Goal: Information Seeking & Learning: Learn about a topic

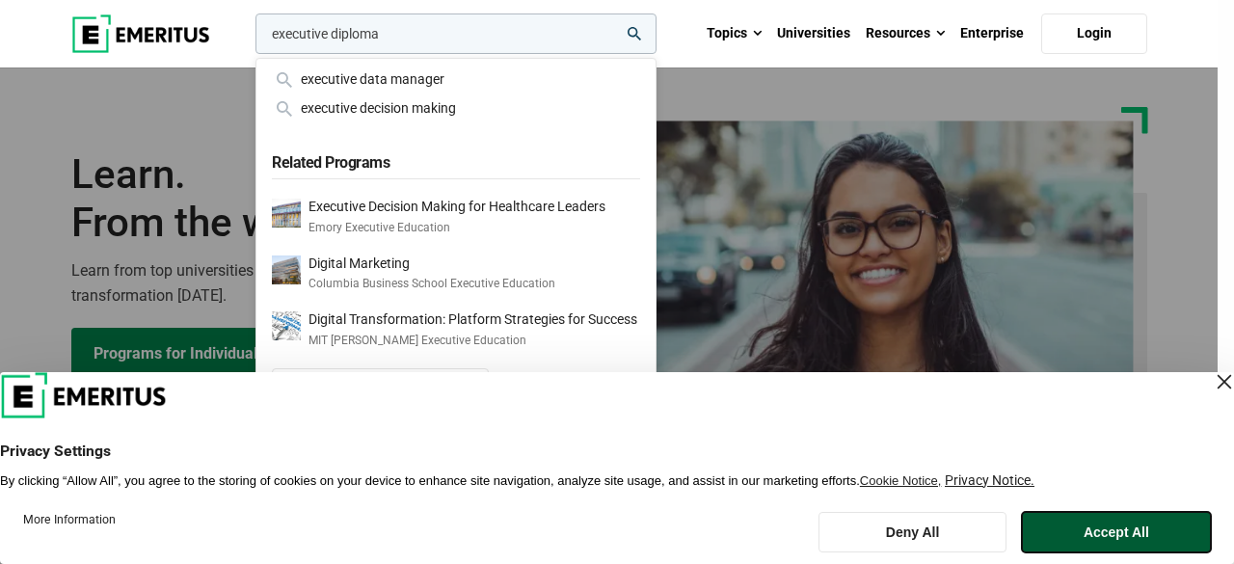
click at [1051, 526] on button "Accept All" at bounding box center [1116, 532] width 189 height 40
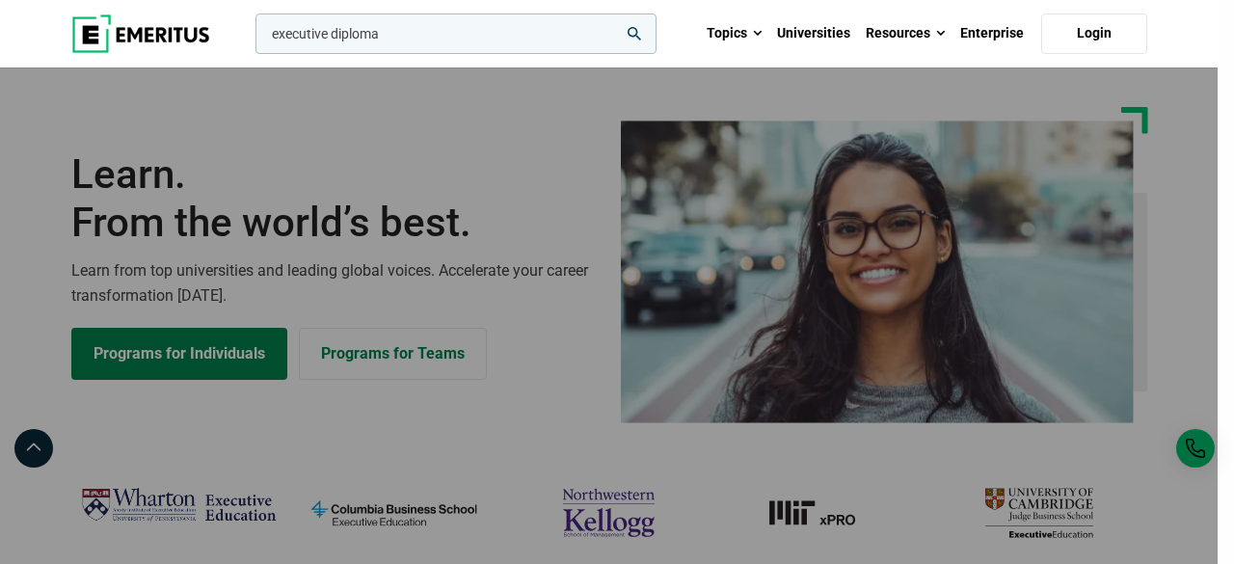
click at [503, 30] on input "executive diploma" at bounding box center [455, 33] width 401 height 40
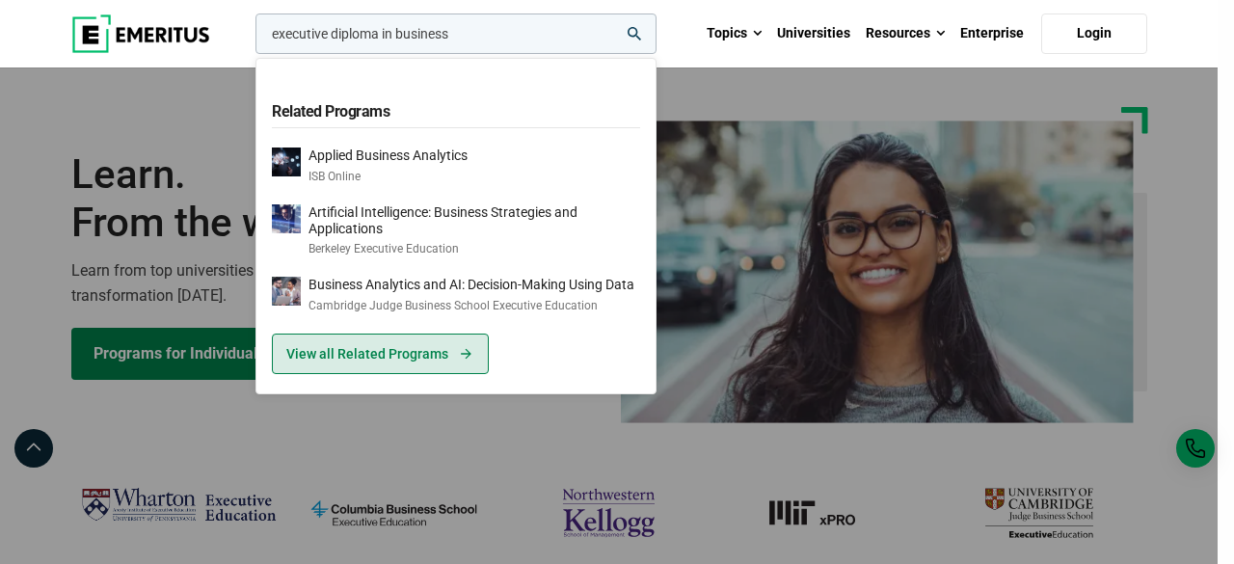
type input "executive diploma in business"
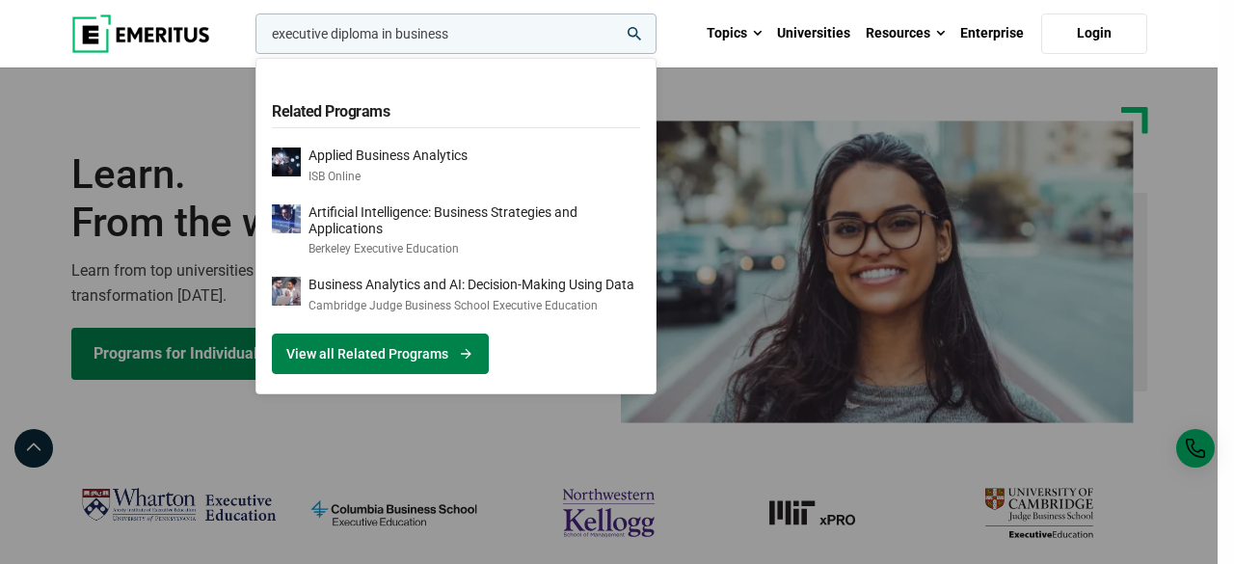
click at [416, 358] on link "View all Related Programs" at bounding box center [380, 353] width 217 height 40
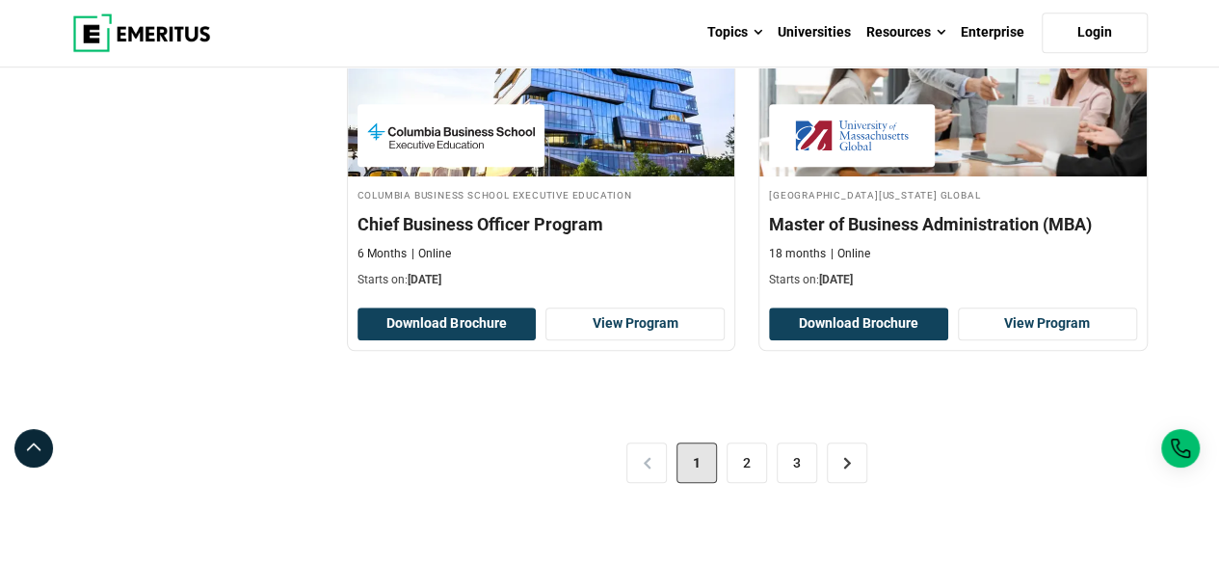
scroll to position [4213, 0]
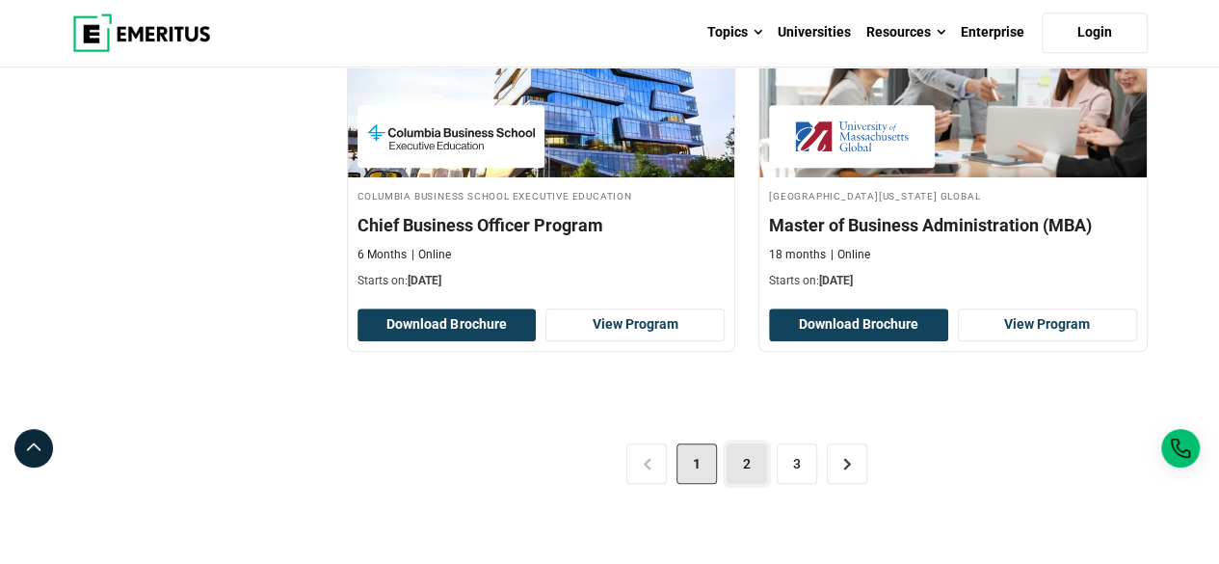
click at [746, 443] on link "2" at bounding box center [747, 463] width 40 height 40
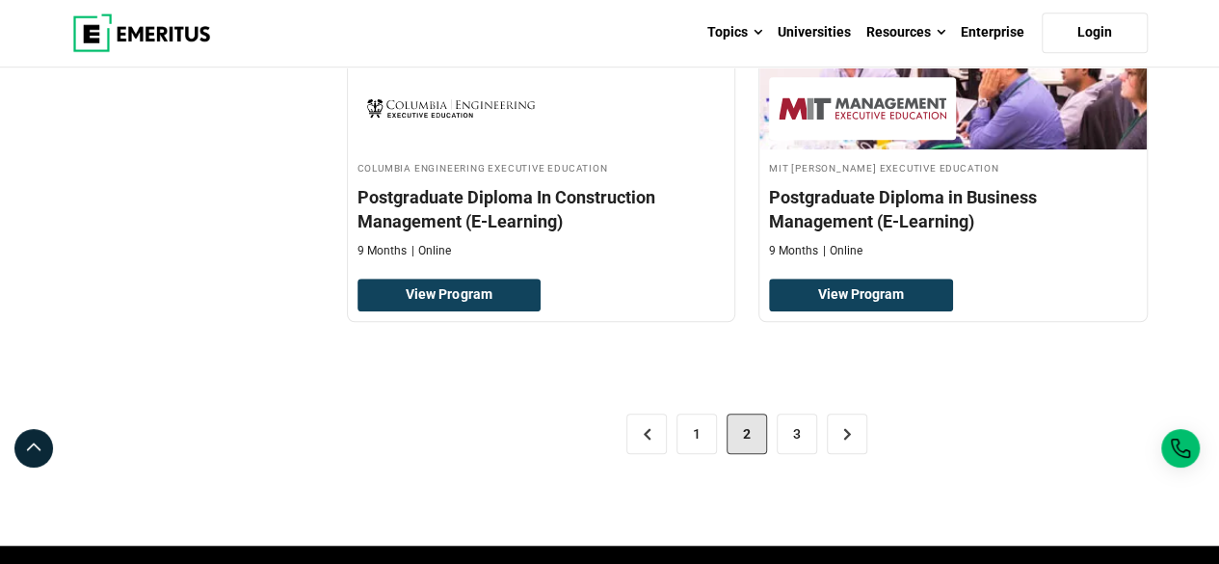
scroll to position [4196, 0]
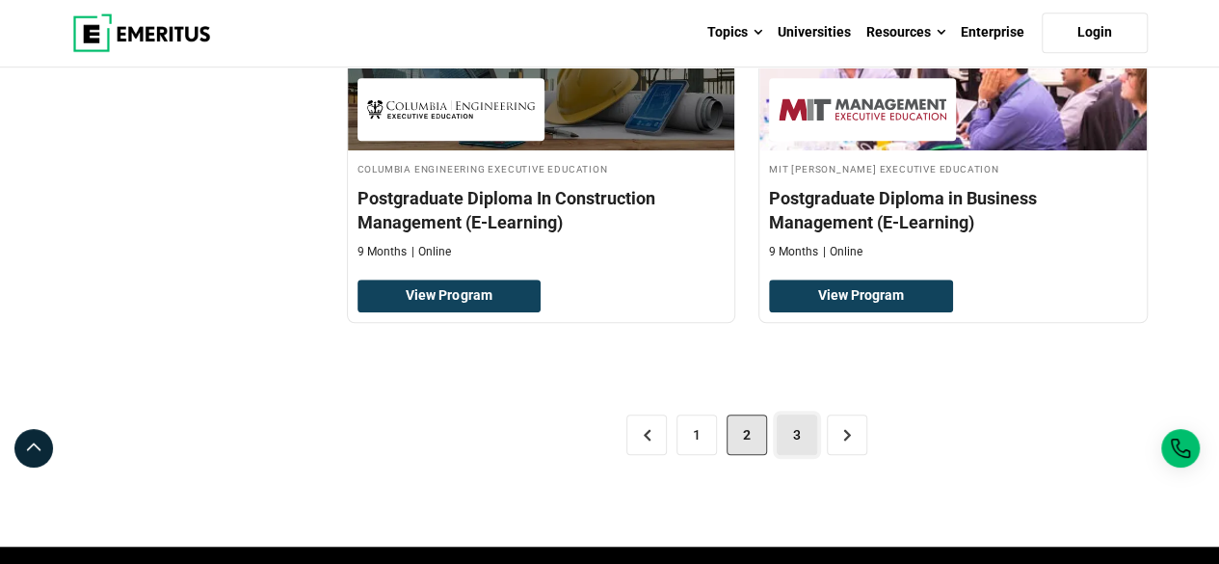
click at [804, 435] on link "3" at bounding box center [797, 434] width 40 height 40
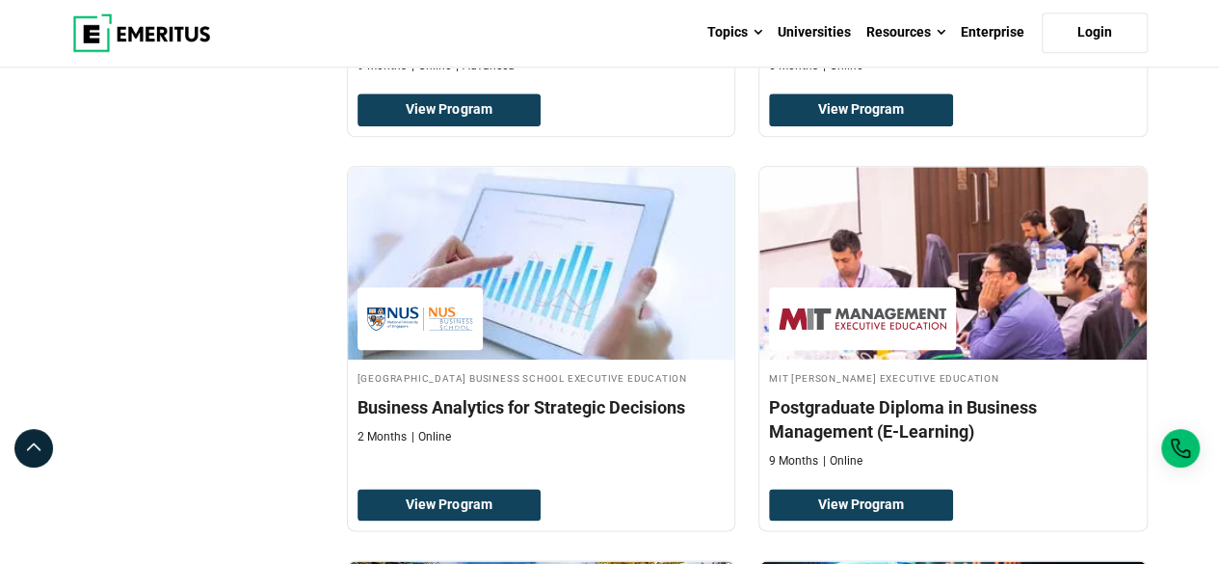
scroll to position [871, 0]
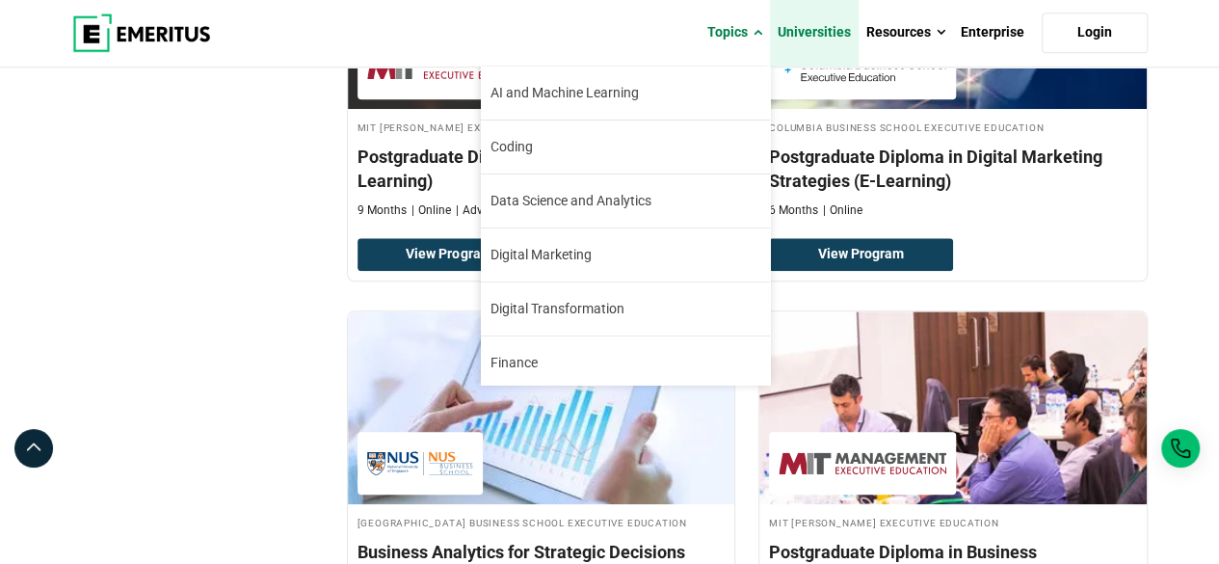
click at [827, 32] on link "Universities" at bounding box center [814, 32] width 89 height 67
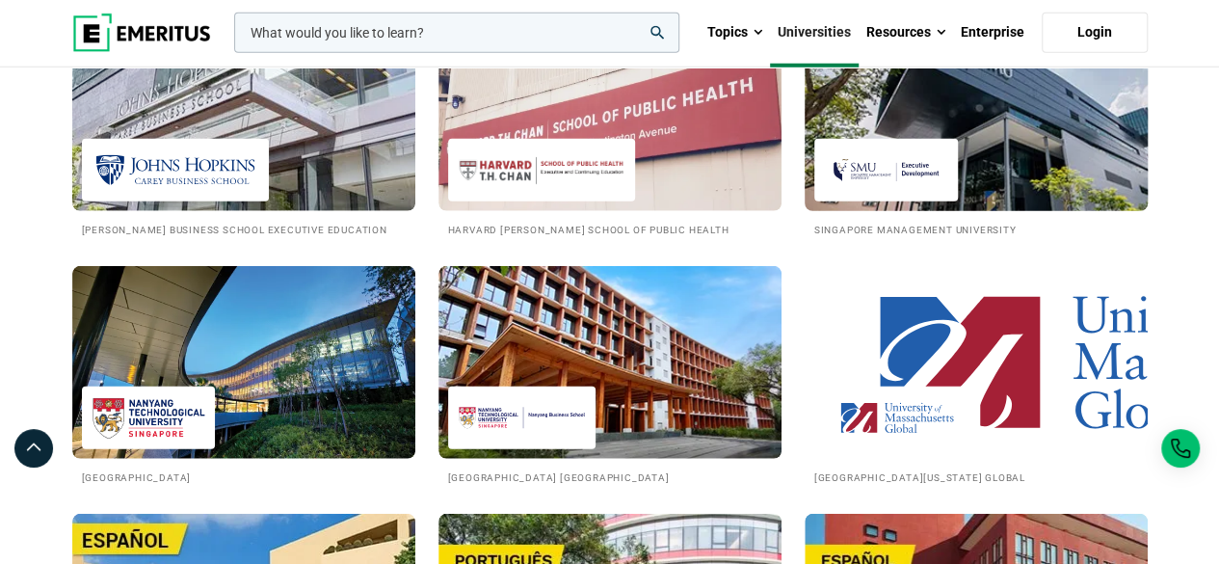
scroll to position [2660, 0]
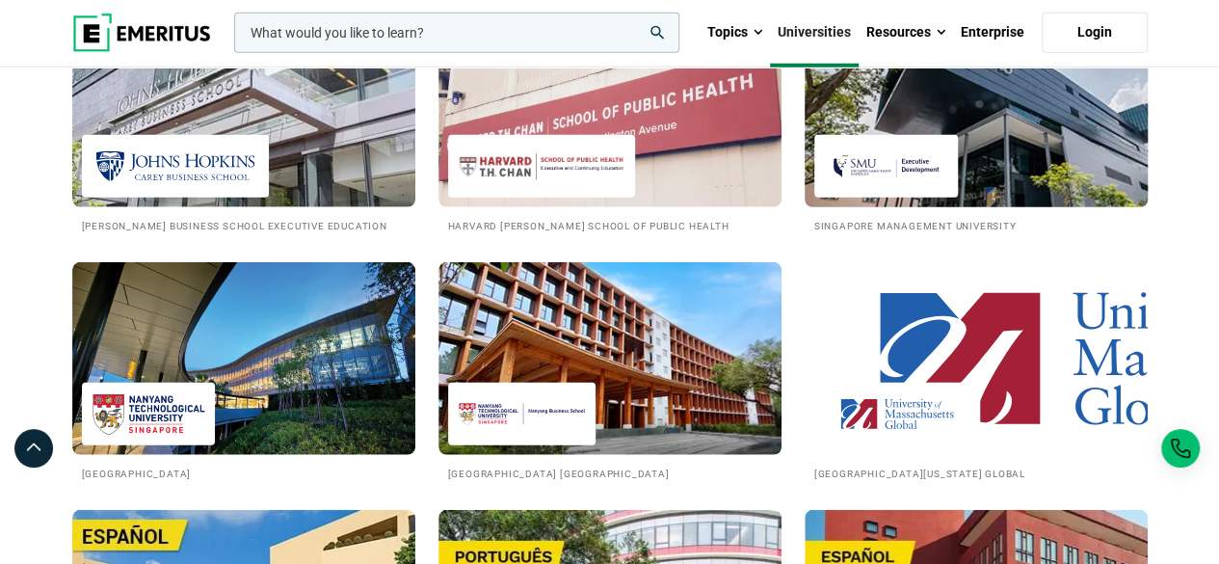
click at [1020, 121] on img at bounding box center [976, 111] width 378 height 212
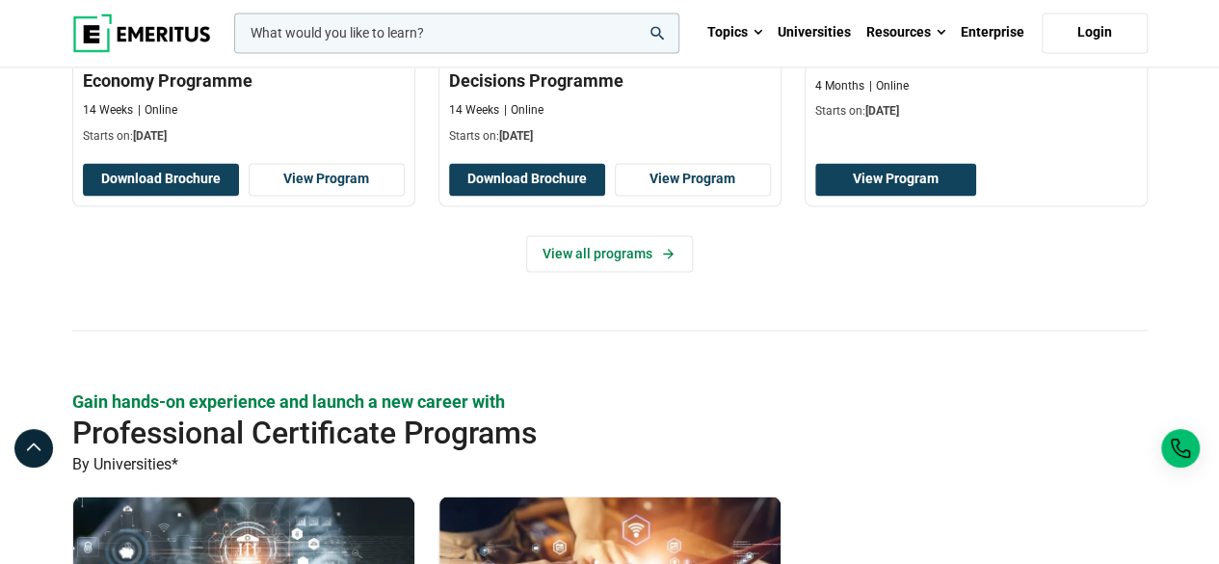
scroll to position [1545, 0]
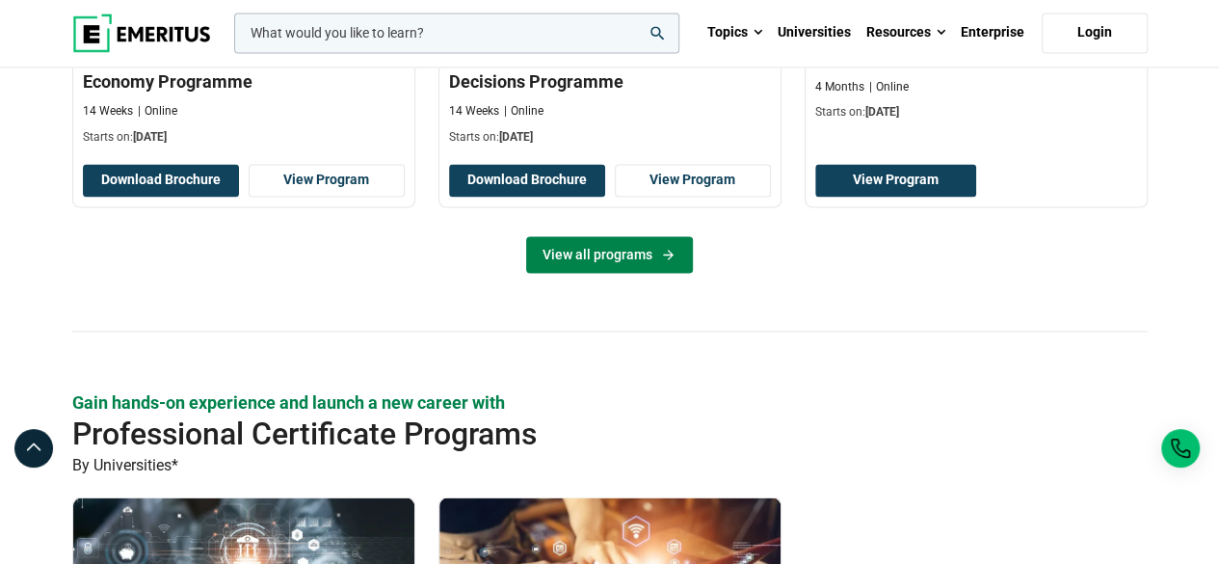
click at [652, 245] on link "View all programs" at bounding box center [609, 254] width 167 height 37
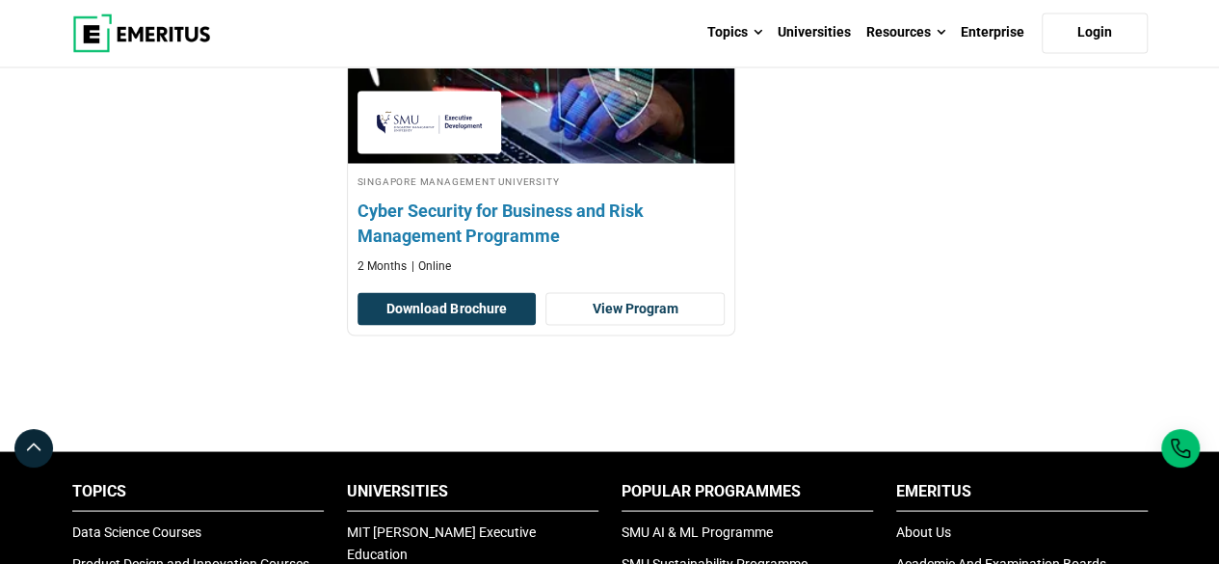
scroll to position [1581, 0]
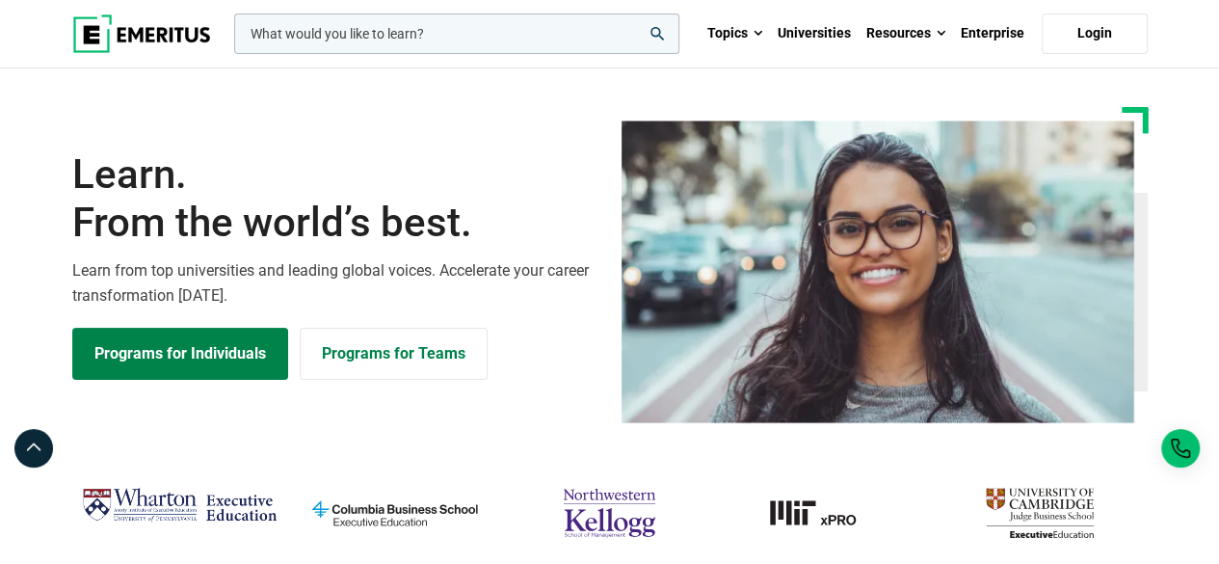
click at [314, 34] on input "woocommerce-product-search-field-0" at bounding box center [456, 33] width 445 height 40
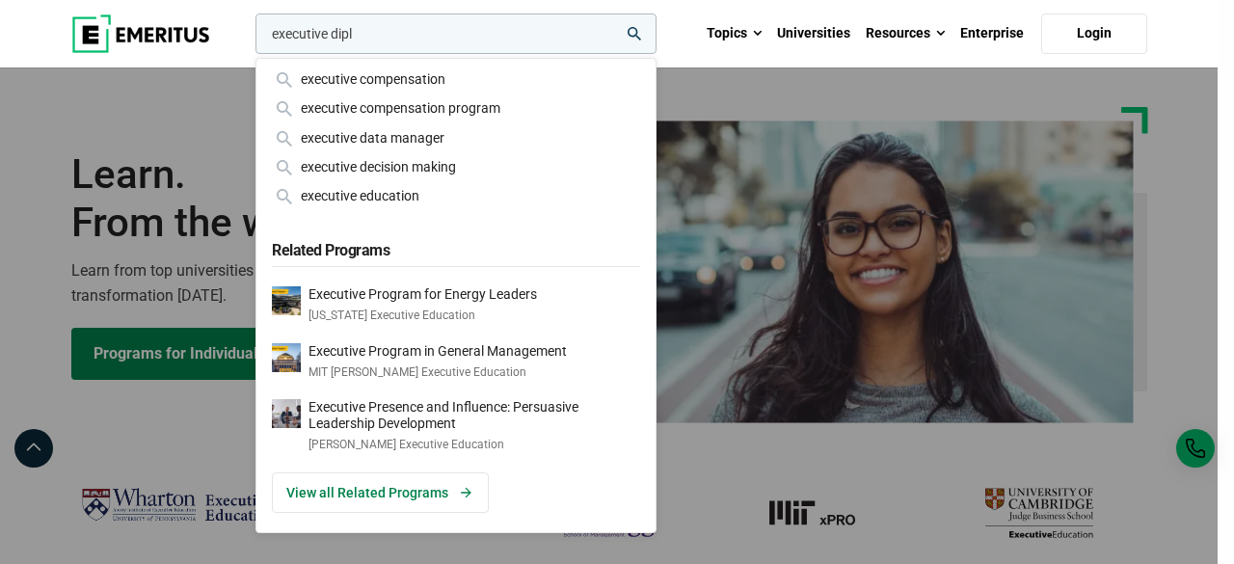
type input "executive dipl"
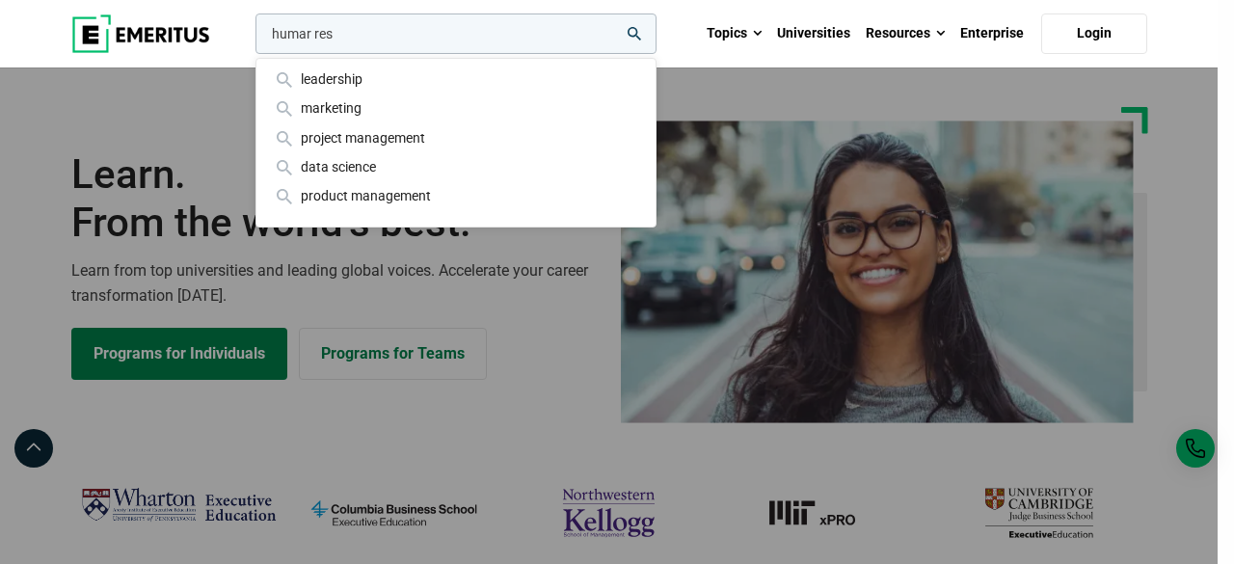
click at [565, 39] on input "humar res" at bounding box center [455, 33] width 401 height 40
type input "humar resource"
click at [252, 39] on button "search" at bounding box center [252, 39] width 0 height 0
